Goal: Task Accomplishment & Management: Complete application form

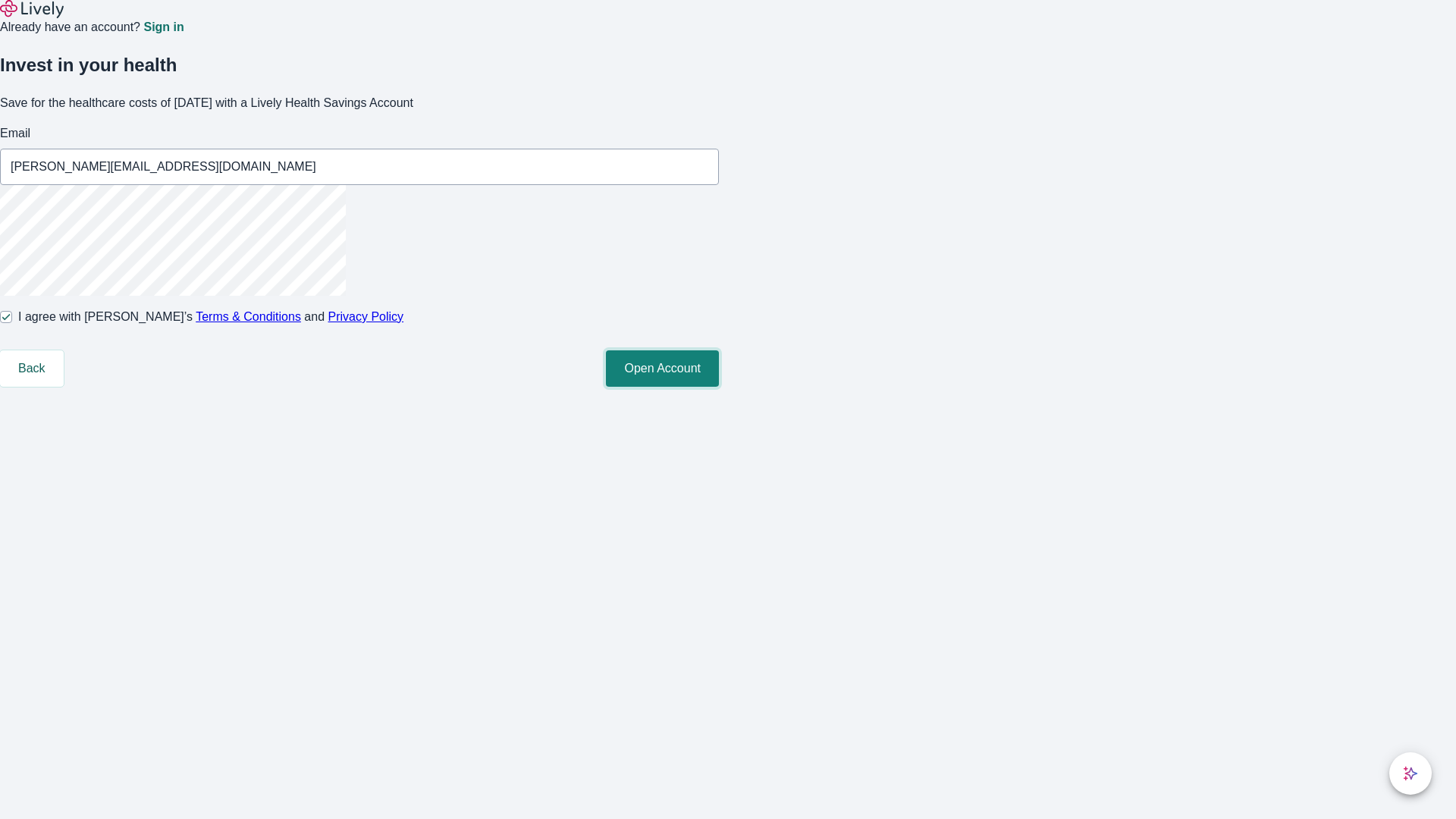
click at [719, 387] on button "Open Account" at bounding box center [662, 369] width 113 height 36
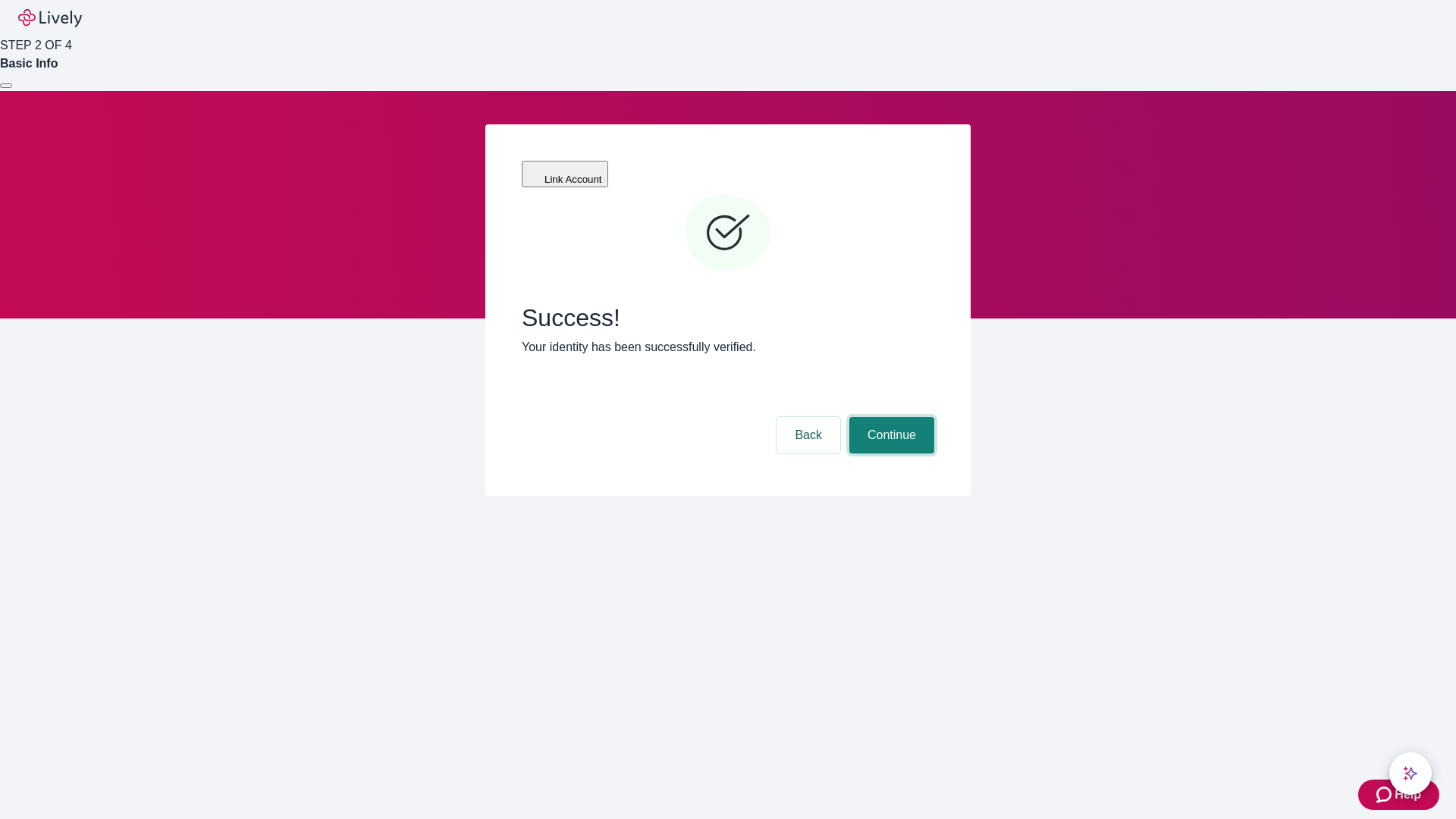
click at [890, 417] on button "Continue" at bounding box center [891, 435] width 85 height 36
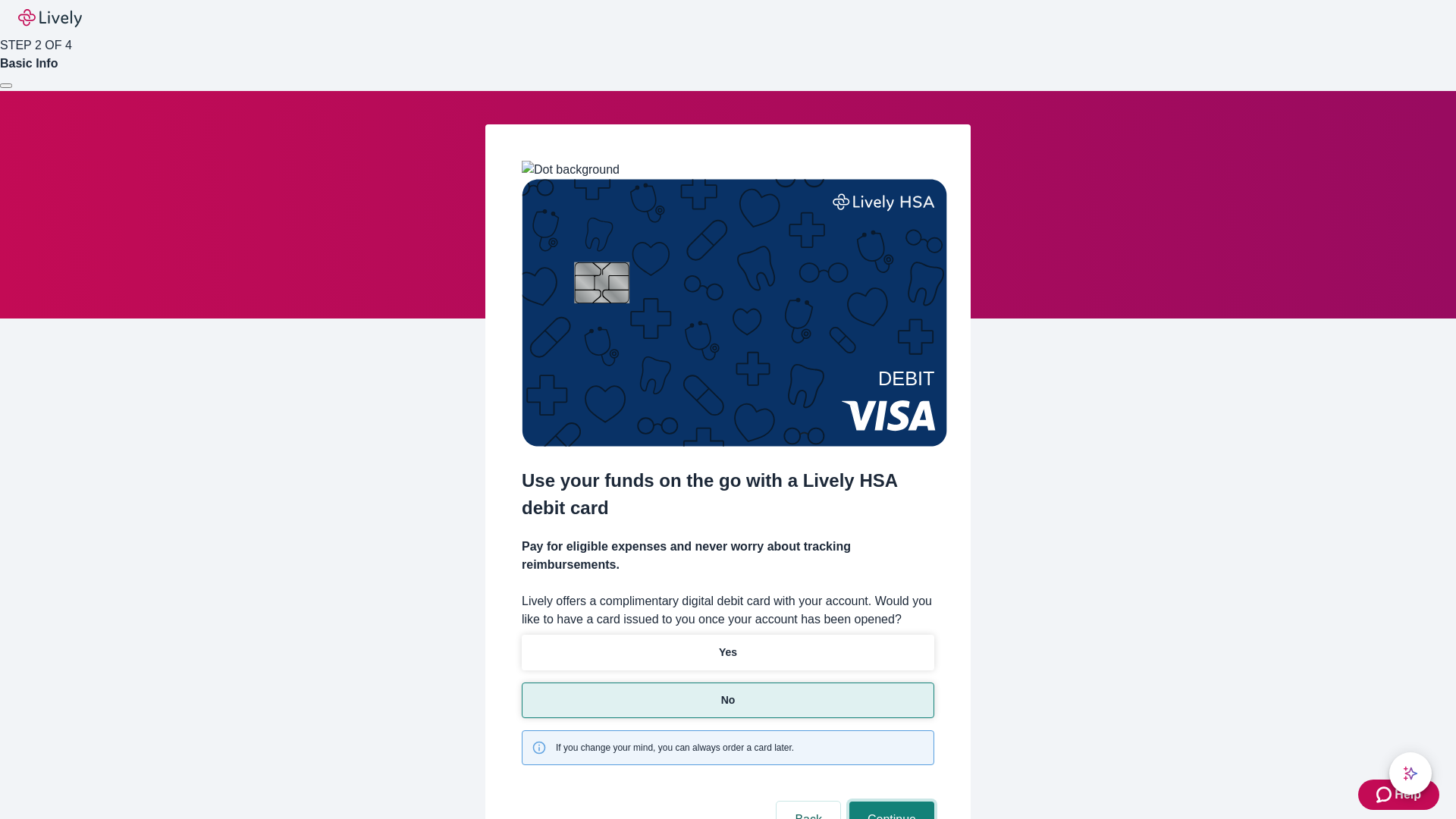
click at [890, 802] on button "Continue" at bounding box center [891, 820] width 85 height 36
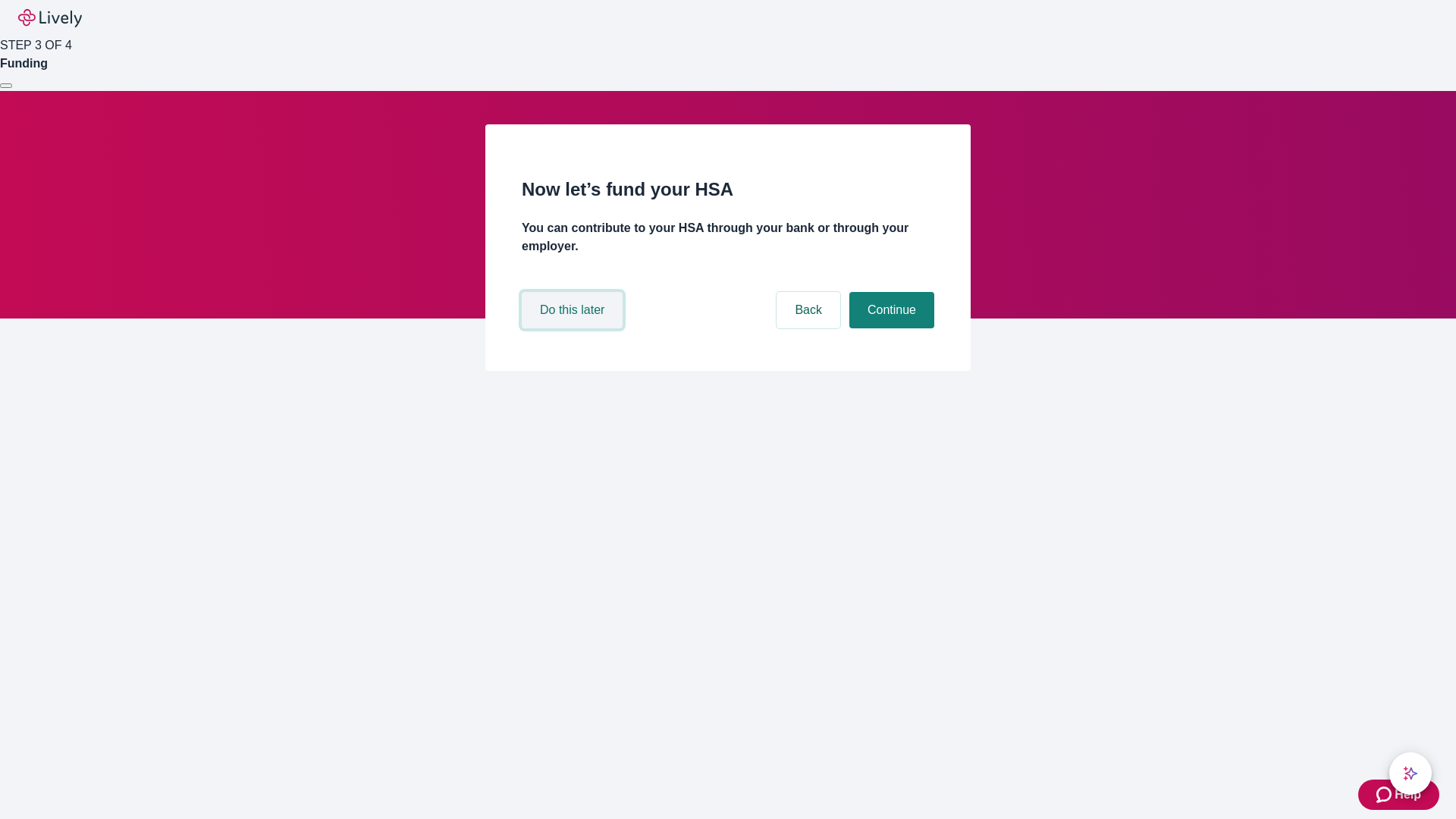
click at [574, 328] on button "Do this later" at bounding box center [572, 310] width 101 height 36
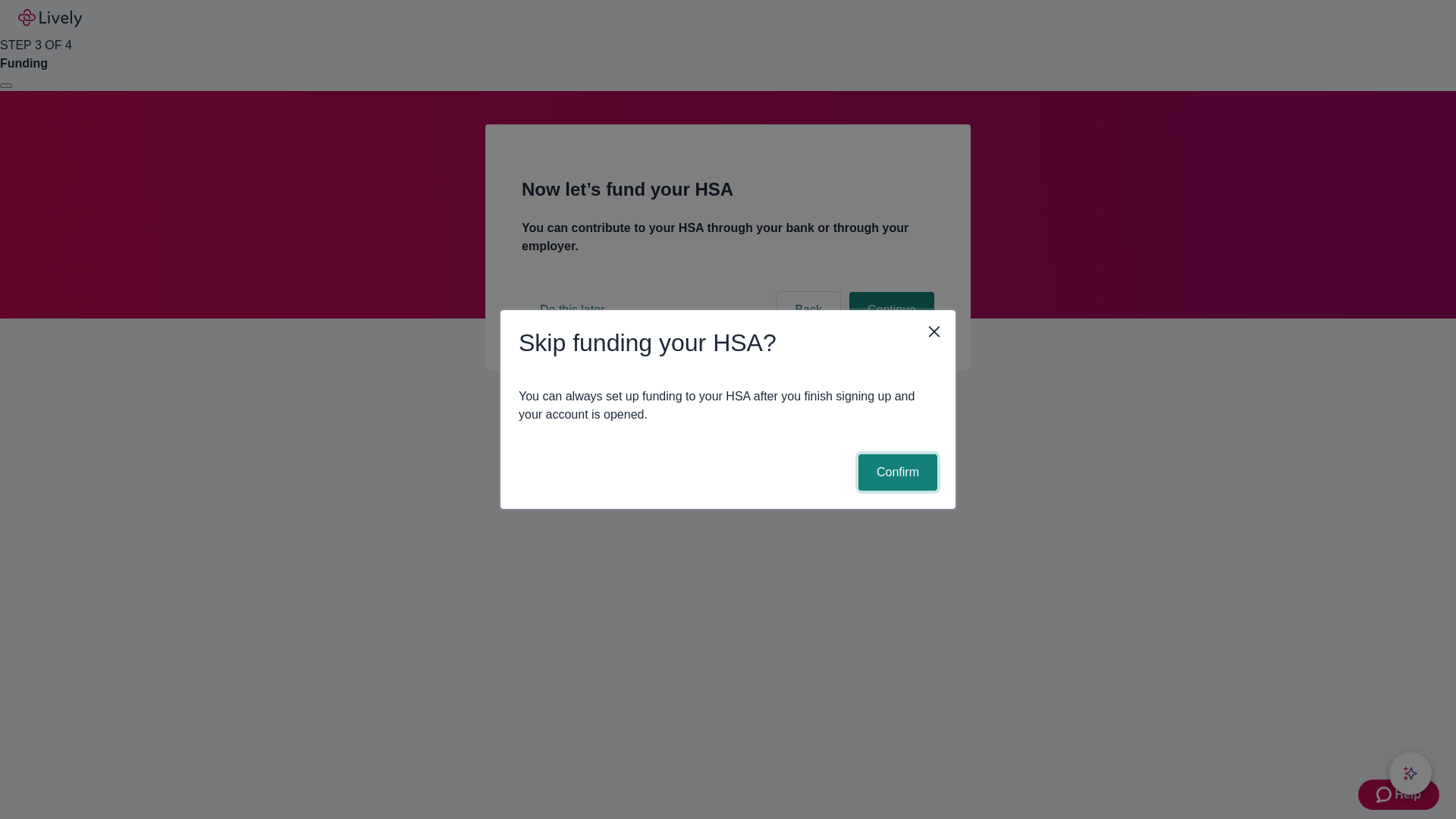
click at [895, 472] on button "Confirm" at bounding box center [898, 472] width 79 height 36
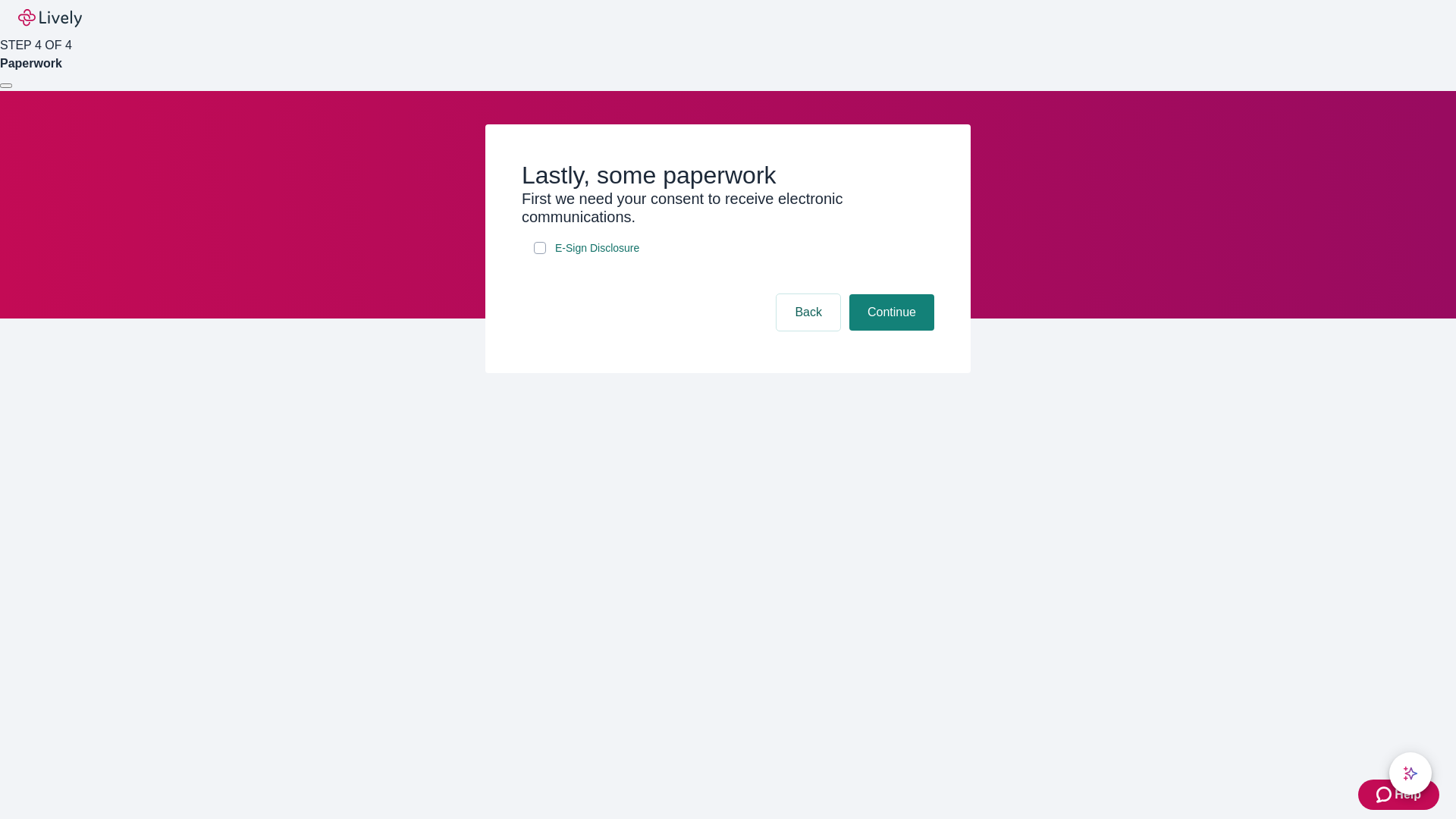
click at [540, 254] on input "E-Sign Disclosure" at bounding box center [539, 248] width 12 height 12
checkbox input "true"
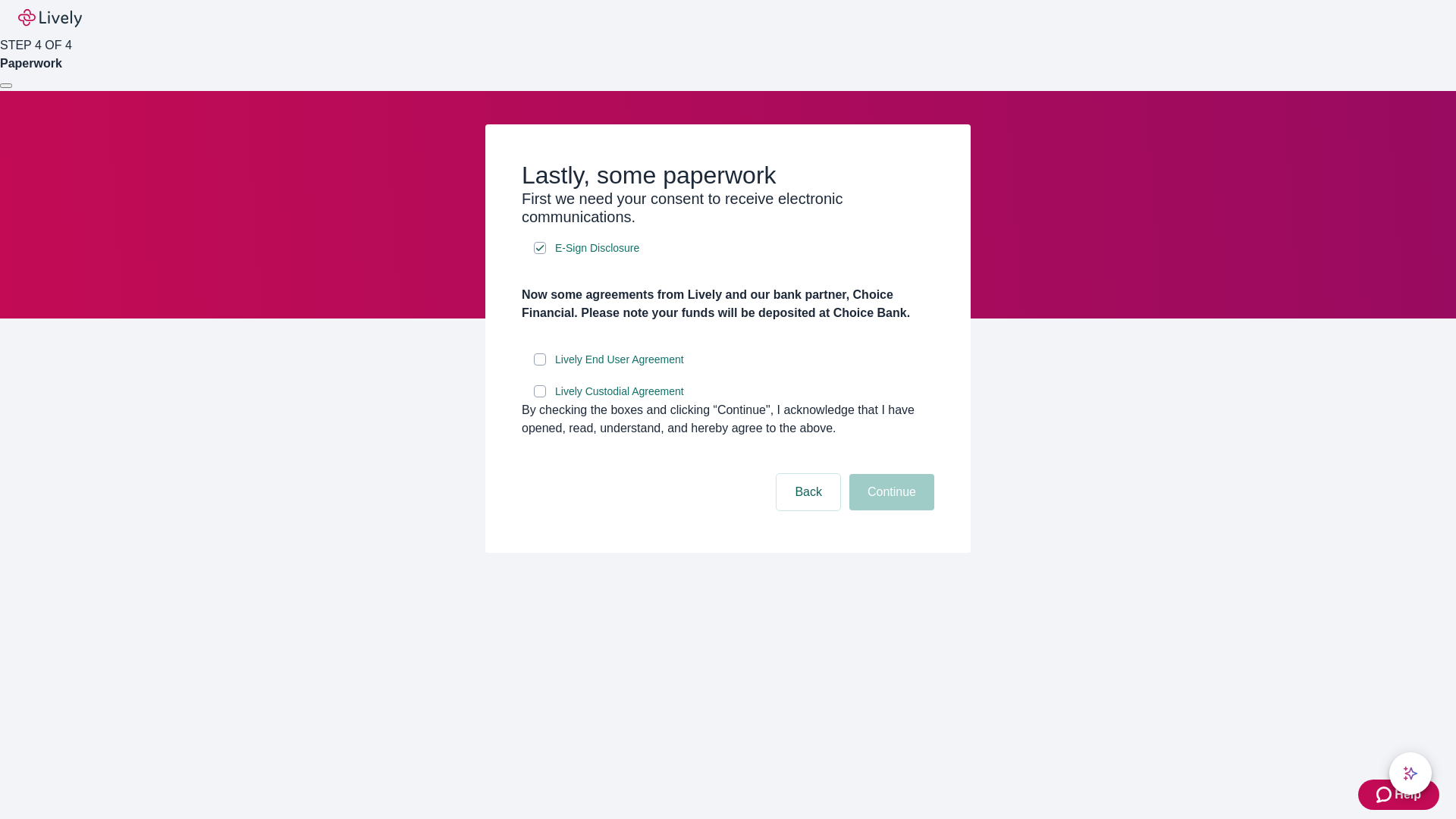
click at [540, 366] on input "Lively End User Agreement" at bounding box center [539, 358] width 12 height 12
checkbox input "true"
click at [540, 397] on input "Lively Custodial Agreement" at bounding box center [539, 391] width 12 height 12
checkbox input "true"
click at [890, 510] on button "Continue" at bounding box center [891, 492] width 85 height 36
